Goal: Task Accomplishment & Management: Manage account settings

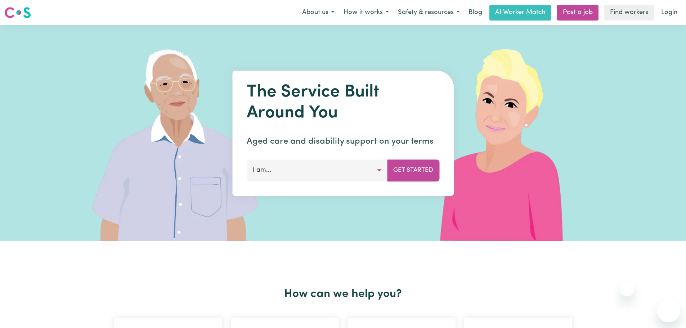
click at [671, 11] on link "Login" at bounding box center [668, 13] width 25 height 16
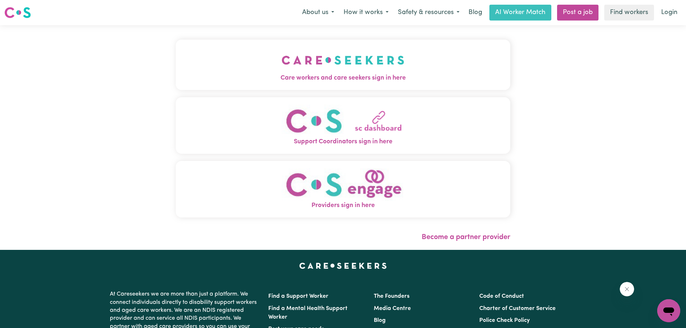
click at [328, 64] on img "Care workers and care seekers sign in here" at bounding box center [342, 60] width 123 height 27
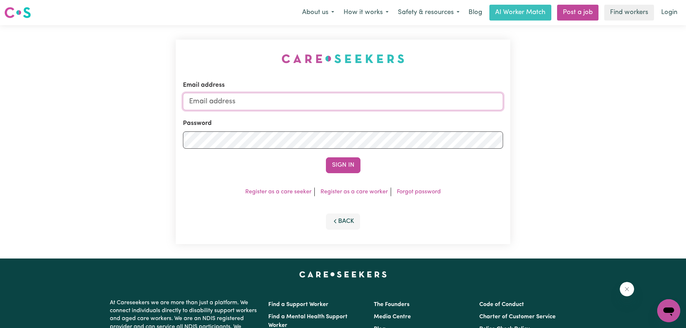
click at [192, 100] on input "Email address" at bounding box center [343, 101] width 320 height 17
click at [350, 164] on button "Sign In" at bounding box center [343, 165] width 35 height 16
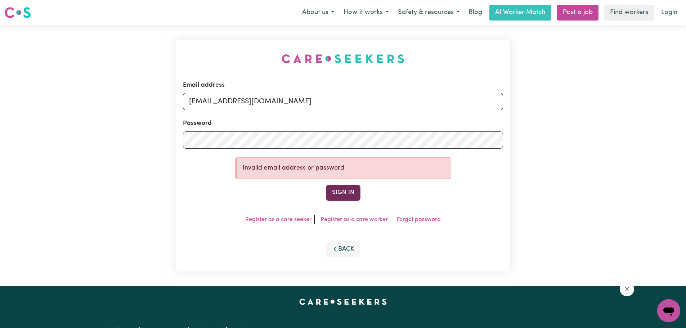
click at [344, 188] on button "Sign In" at bounding box center [343, 193] width 35 height 16
type input "[EMAIL_ADDRESS][DOMAIN_NAME]"
click at [344, 194] on button "Sign In" at bounding box center [343, 193] width 35 height 16
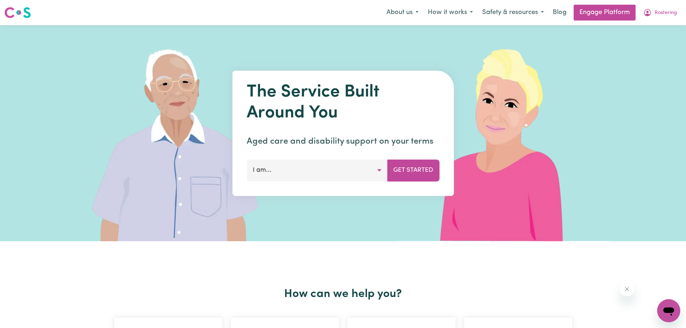
type input "[EMAIL_ADDRESS][DOMAIN_NAME]"
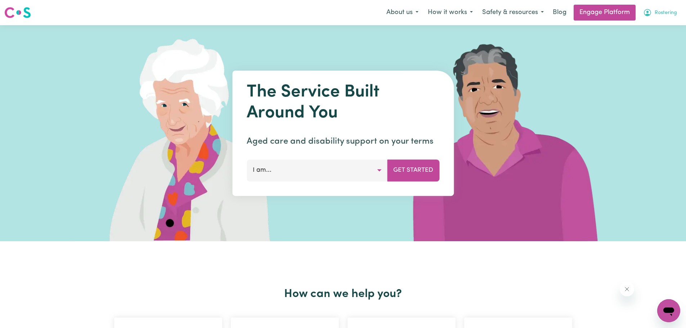
click at [660, 12] on span "Rostering" at bounding box center [665, 13] width 22 height 8
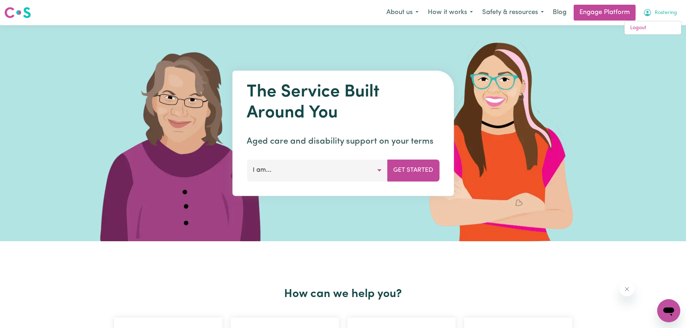
click at [632, 71] on div "The Service Built Around You Aged care and disability support on your terms I a…" at bounding box center [343, 133] width 686 height 216
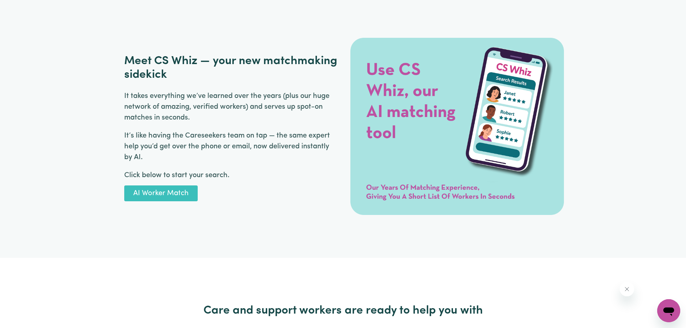
scroll to position [792, 0]
